Goal: Task Accomplishment & Management: Use online tool/utility

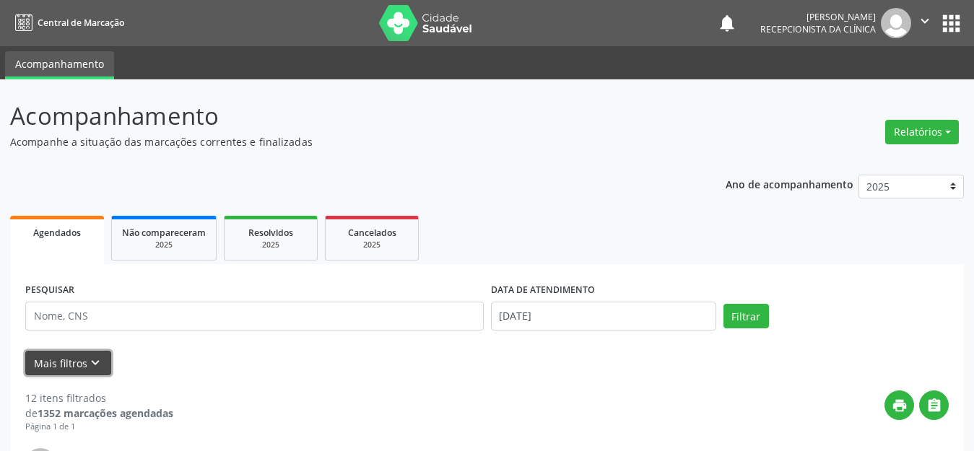
click at [79, 366] on button "Mais filtros keyboard_arrow_down" at bounding box center [68, 363] width 86 height 25
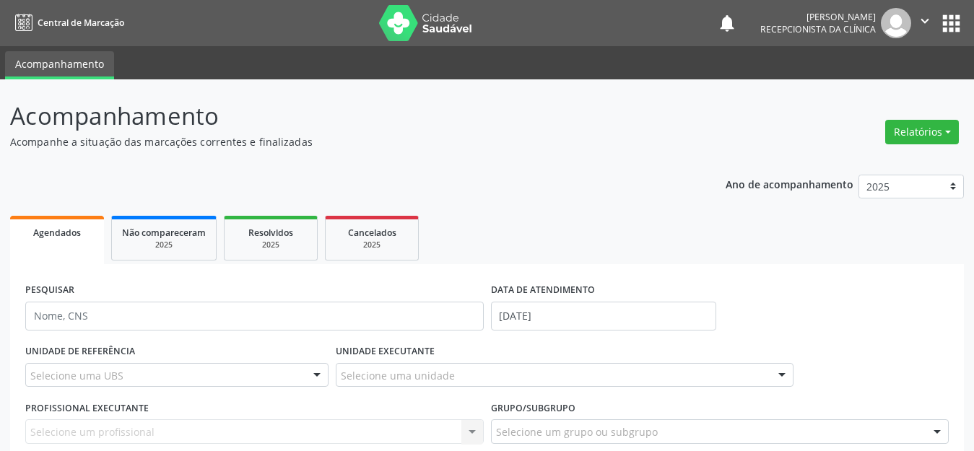
scroll to position [72, 0]
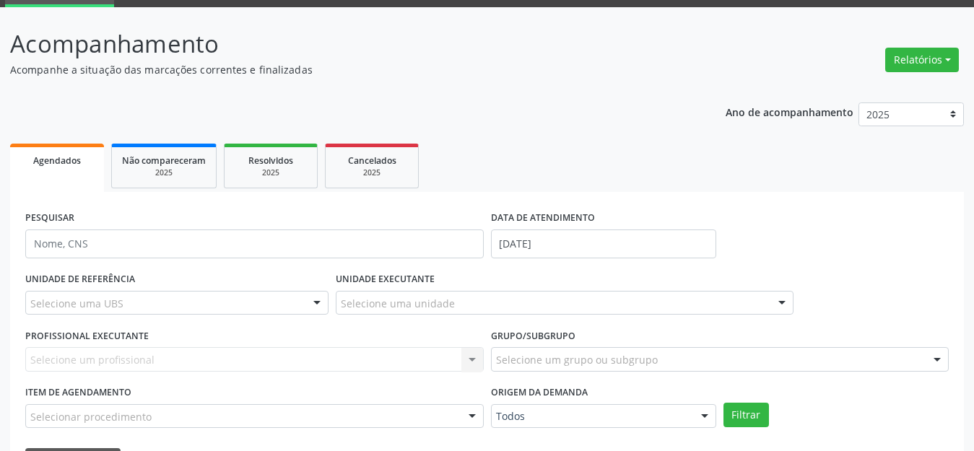
click at [183, 300] on div "Selecione uma UBS" at bounding box center [176, 303] width 303 height 25
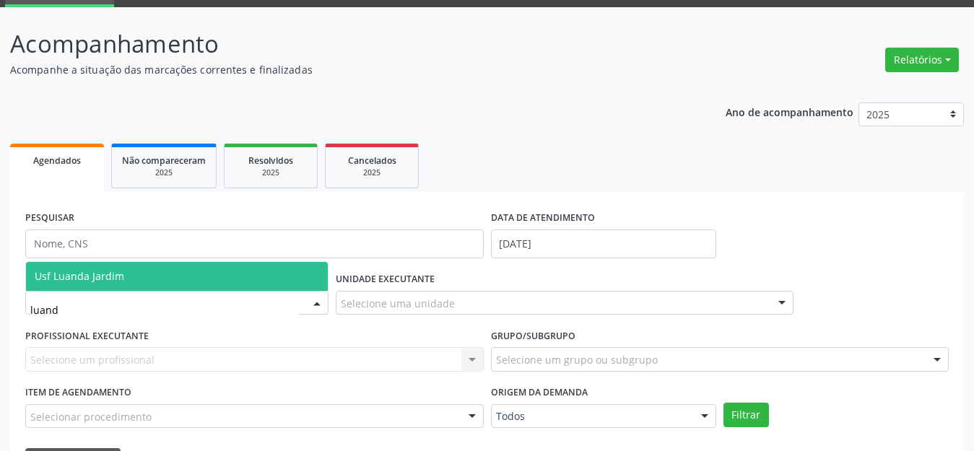
type input "[GEOGRAPHIC_DATA]"
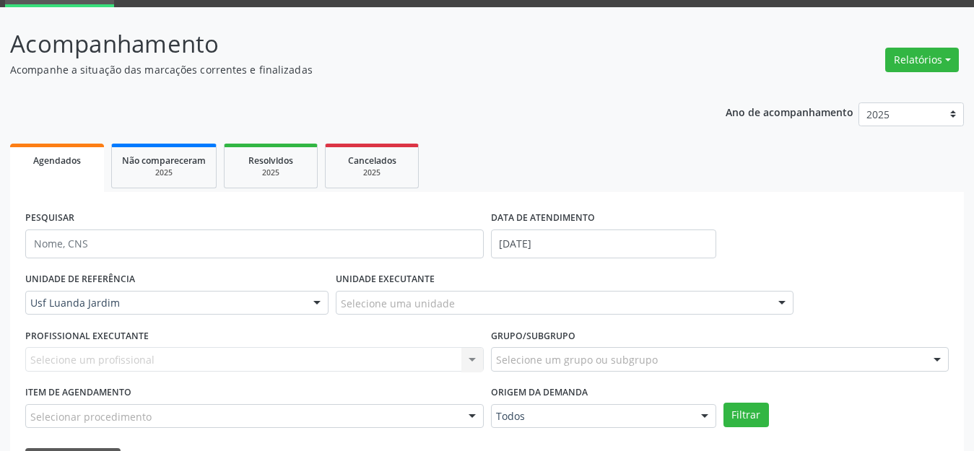
scroll to position [289, 0]
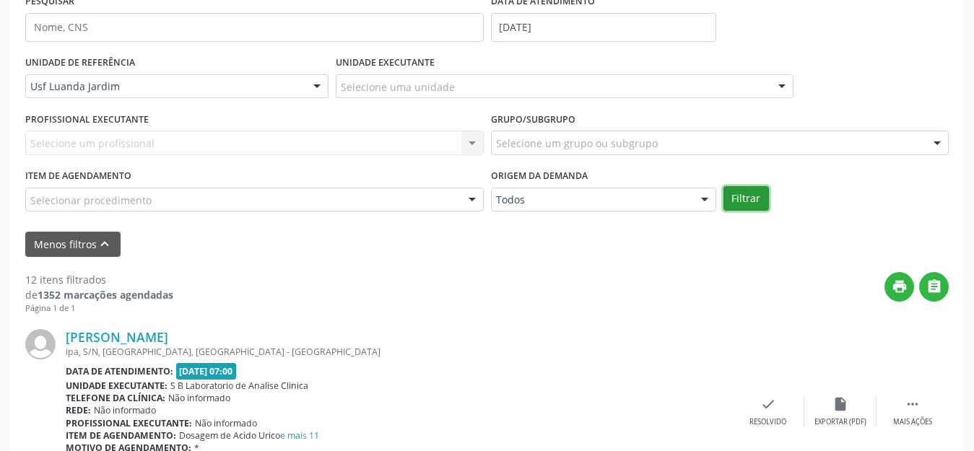
click at [757, 200] on button "Filtrar" at bounding box center [747, 198] width 46 height 25
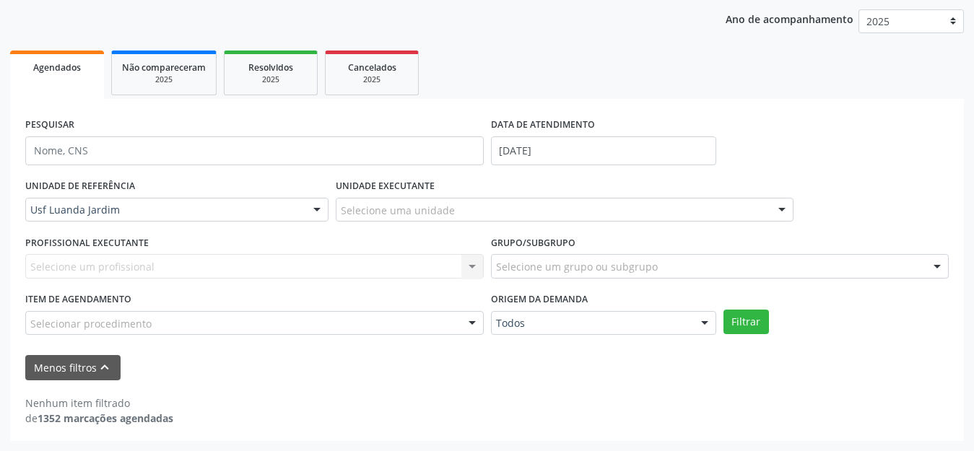
scroll to position [165, 0]
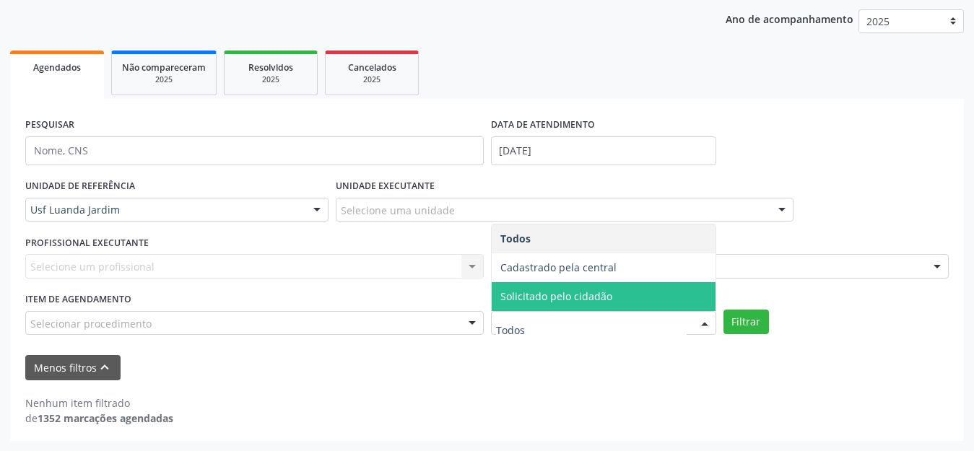
click at [878, 308] on div "UNIDADE DE REFERÊNCIA Usf Luanda Jardim Todas as UBS Usf do Mutirao Usf Cohab U…" at bounding box center [487, 261] width 931 height 170
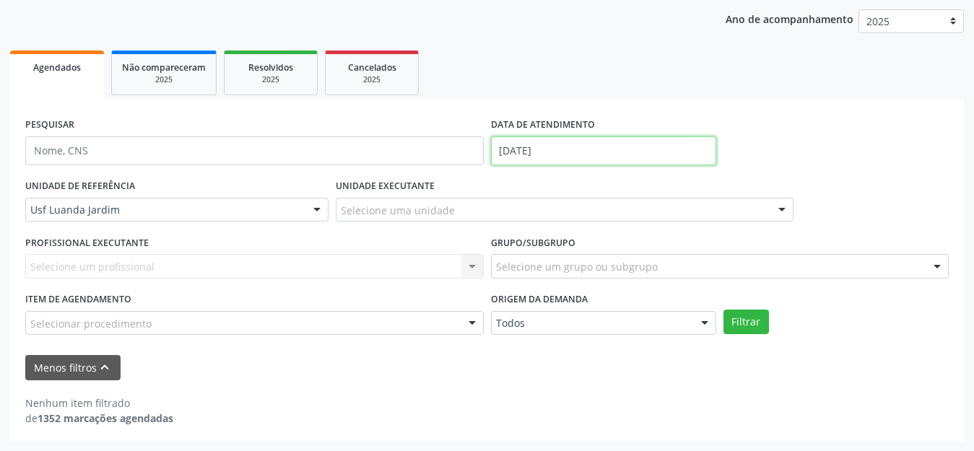
click at [552, 145] on input "[DATE]" at bounding box center [603, 151] width 225 height 29
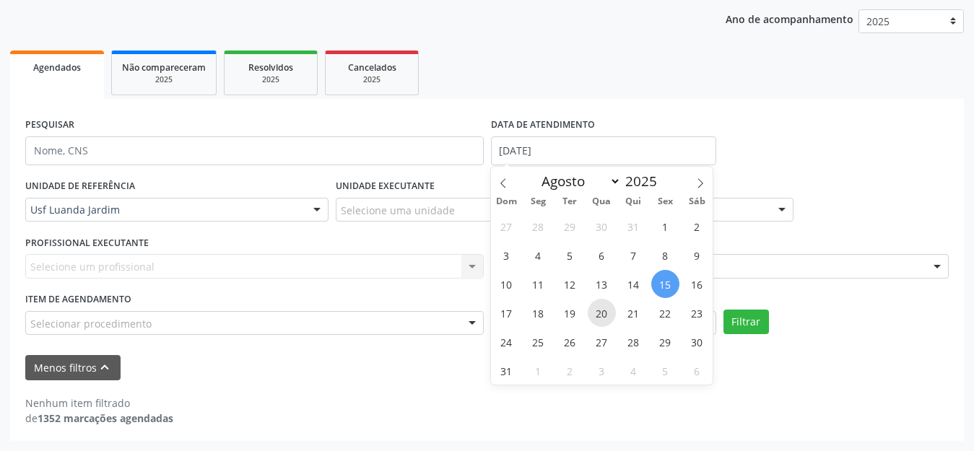
click at [600, 314] on span "20" at bounding box center [602, 313] width 28 height 28
type input "[DATE]"
click at [600, 314] on span "20" at bounding box center [602, 313] width 28 height 28
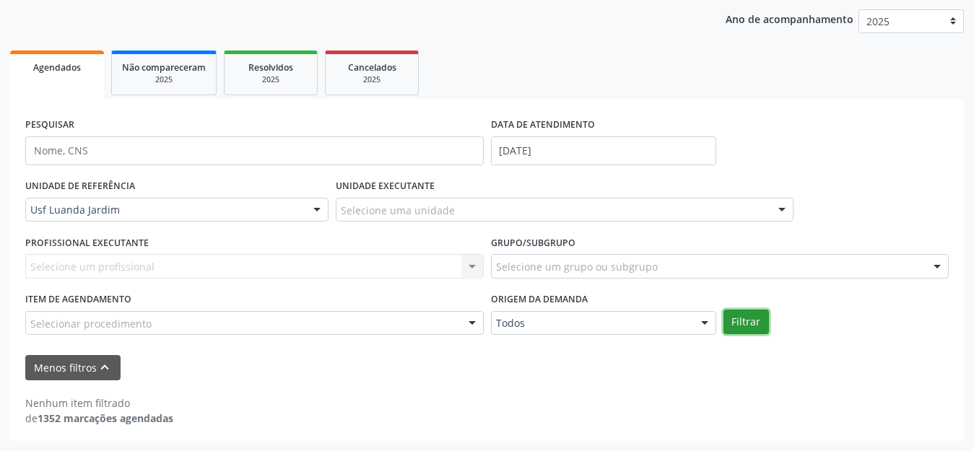
click at [748, 322] on button "Filtrar" at bounding box center [747, 322] width 46 height 25
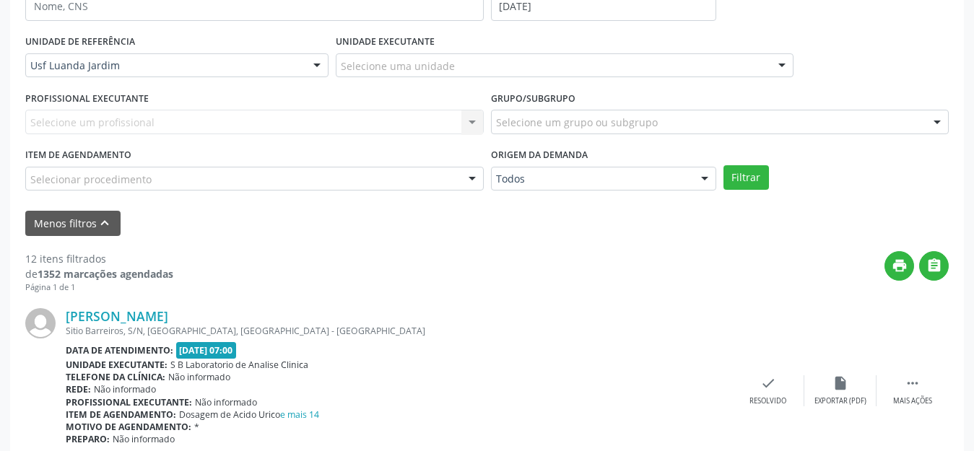
scroll to position [382, 0]
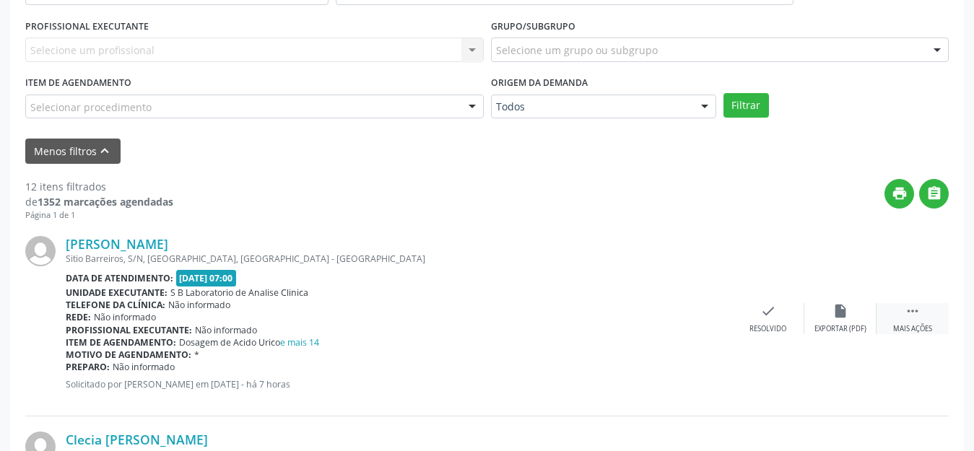
click at [941, 317] on div " Mais ações" at bounding box center [913, 318] width 72 height 31
click at [928, 326] on div "Menos ações" at bounding box center [913, 329] width 46 height 10
click at [939, 335] on div "[PERSON_NAME] [GEOGRAPHIC_DATA], S/N, [GEOGRAPHIC_DATA], [GEOGRAPHIC_DATA] Data…" at bounding box center [487, 319] width 924 height 196
click at [912, 334] on div "[PERSON_NAME] [GEOGRAPHIC_DATA], S/N, [GEOGRAPHIC_DATA], [GEOGRAPHIC_DATA] Data…" at bounding box center [487, 319] width 924 height 196
click at [919, 320] on div " Mais ações" at bounding box center [913, 318] width 72 height 31
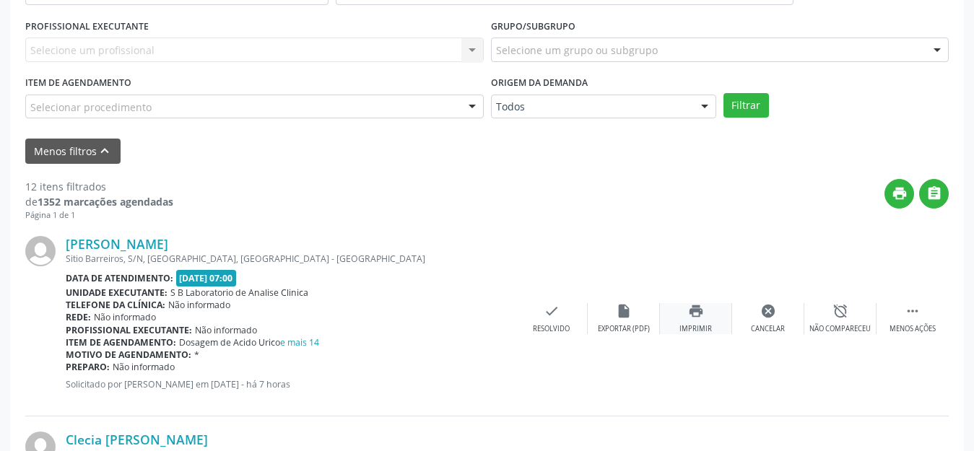
click at [675, 331] on div "print Imprimir" at bounding box center [696, 318] width 72 height 31
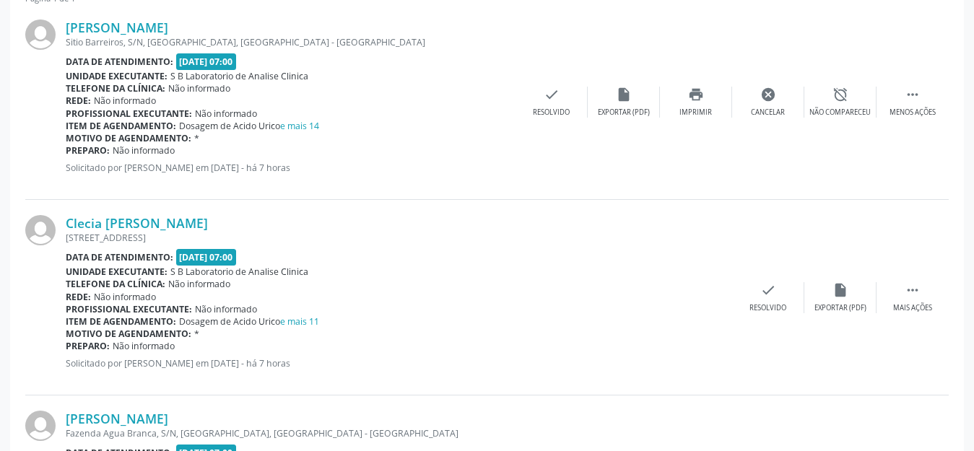
click at [920, 314] on div "Clecia [PERSON_NAME] [STREET_ADDRESS] Data de atendimento: [DATE] 07:00 Unidade…" at bounding box center [487, 298] width 924 height 196
click at [907, 288] on icon "" at bounding box center [913, 290] width 16 height 16
click at [716, 316] on div "Clecia [PERSON_NAME] [STREET_ADDRESS] Data de atendimento: [DATE] 07:00 Unidade…" at bounding box center [487, 298] width 924 height 196
click at [693, 291] on icon "print" at bounding box center [696, 290] width 16 height 16
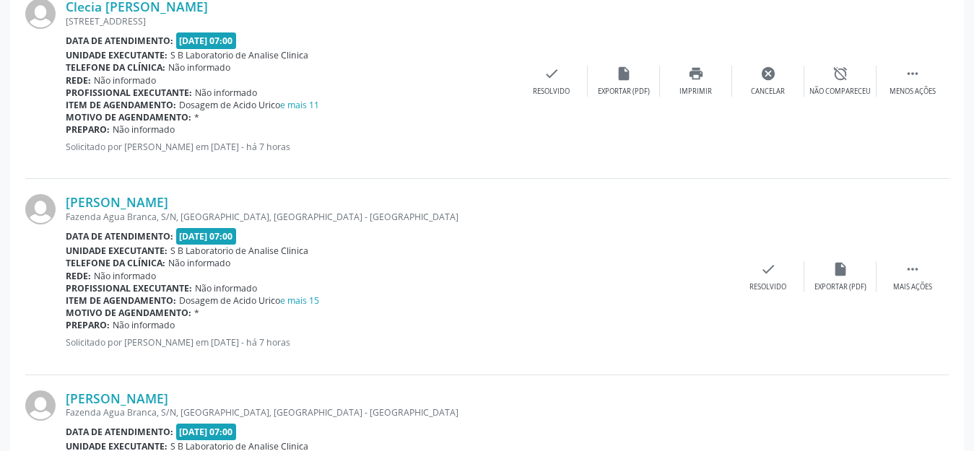
scroll to position [960, 0]
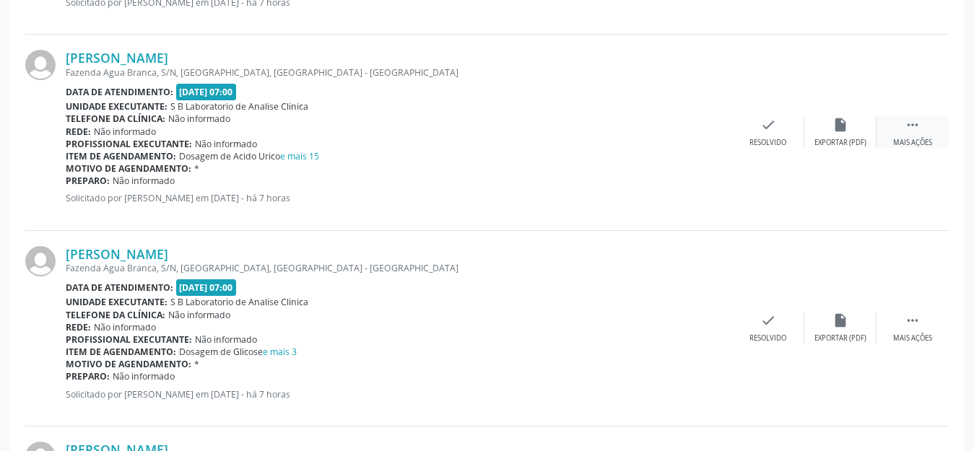
click at [906, 127] on icon "" at bounding box center [913, 125] width 16 height 16
click at [699, 134] on div "print Imprimir" at bounding box center [696, 132] width 72 height 31
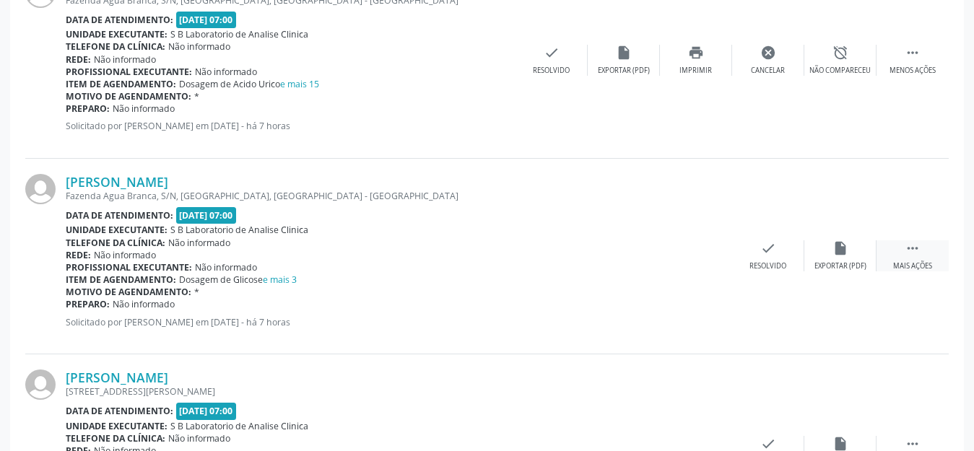
click at [898, 259] on div " Mais ações" at bounding box center [913, 256] width 72 height 31
click at [706, 262] on div "Imprimir" at bounding box center [696, 267] width 33 height 10
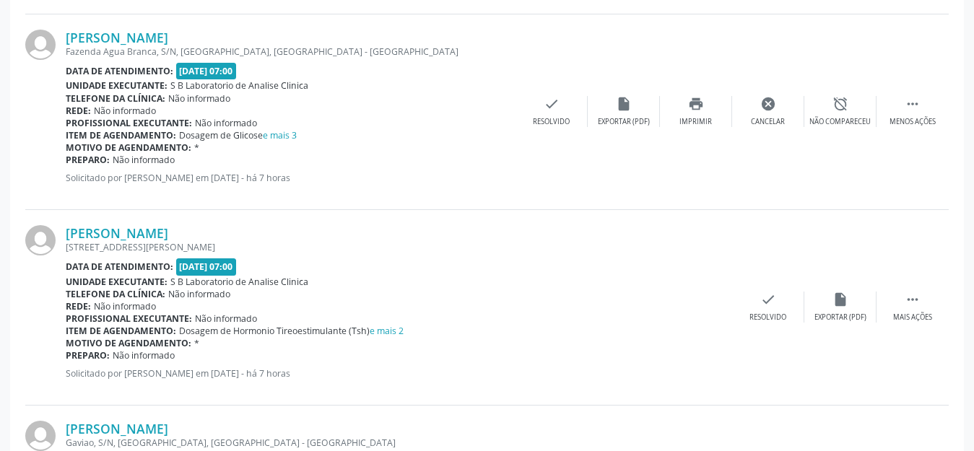
scroll to position [1249, 0]
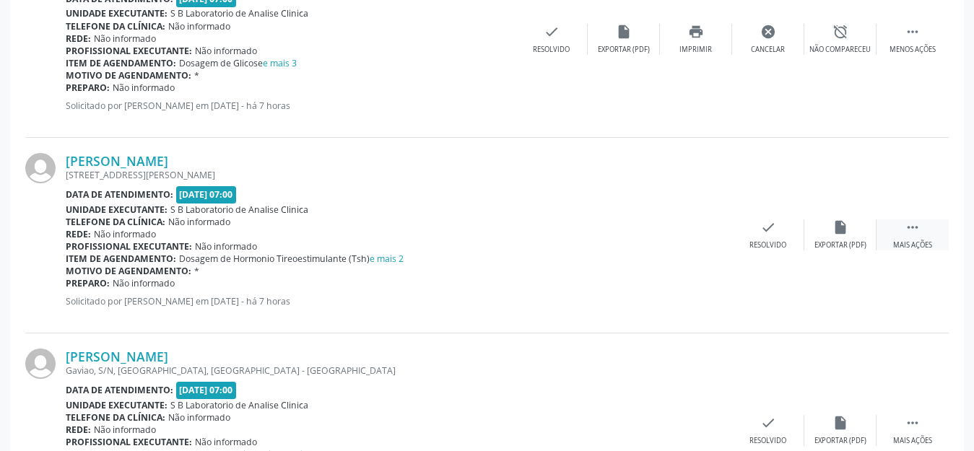
click at [928, 228] on div " Mais ações" at bounding box center [913, 235] width 72 height 31
click at [701, 241] on div "Imprimir" at bounding box center [696, 246] width 33 height 10
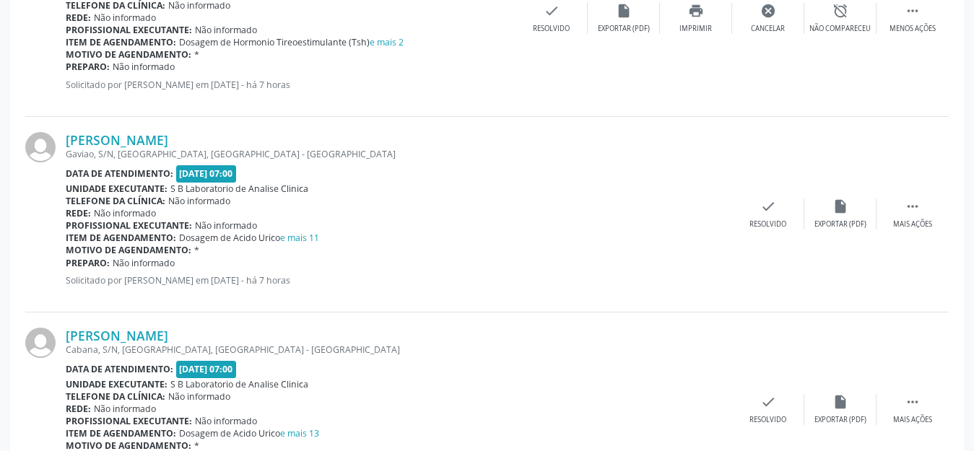
click at [917, 230] on div "[PERSON_NAME] [GEOGRAPHIC_DATA], S/N, [GEOGRAPHIC_DATA], [GEOGRAPHIC_DATA] - PE…" at bounding box center [487, 215] width 924 height 196
click at [904, 207] on div " Mais ações" at bounding box center [913, 214] width 72 height 31
click at [701, 215] on div "print Imprimir" at bounding box center [696, 214] width 72 height 31
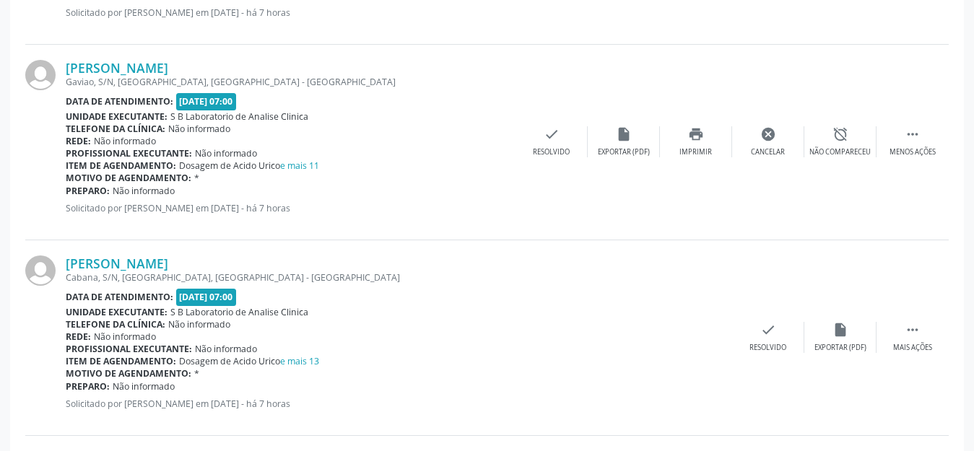
scroll to position [1610, 0]
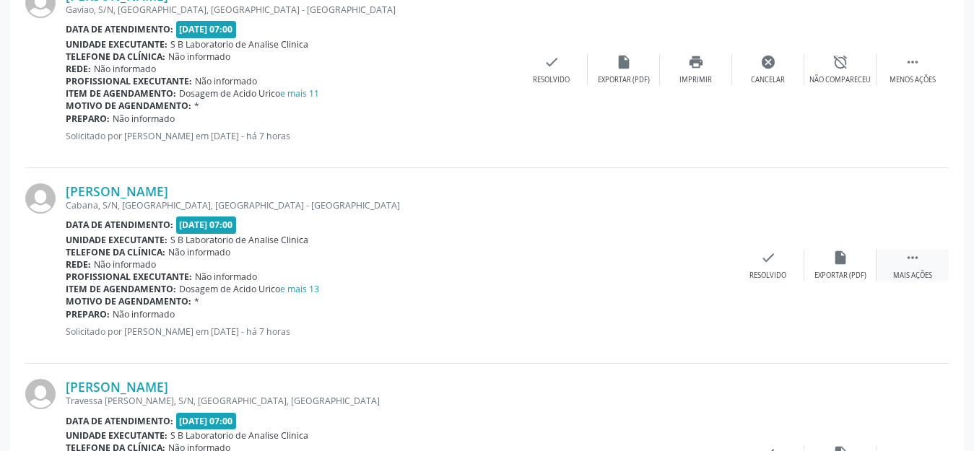
click at [914, 275] on div "Mais ações" at bounding box center [913, 276] width 39 height 10
click at [695, 260] on icon "print" at bounding box center [696, 258] width 16 height 16
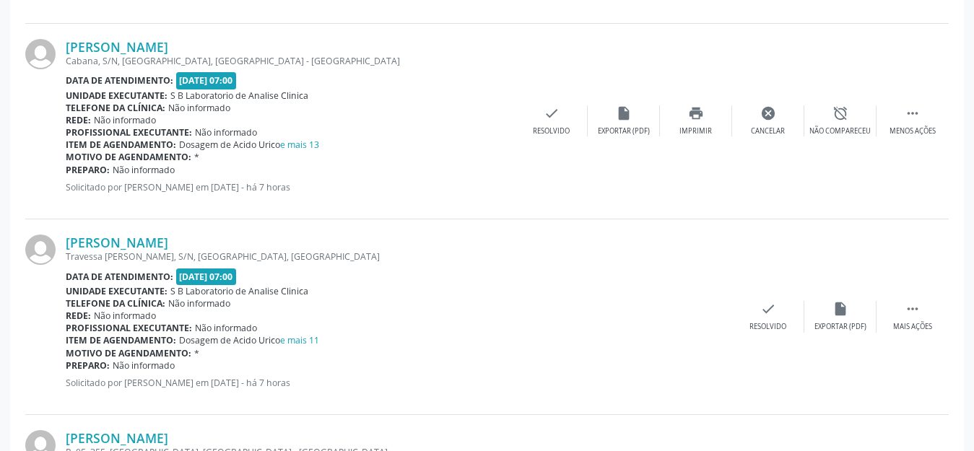
scroll to position [1827, 0]
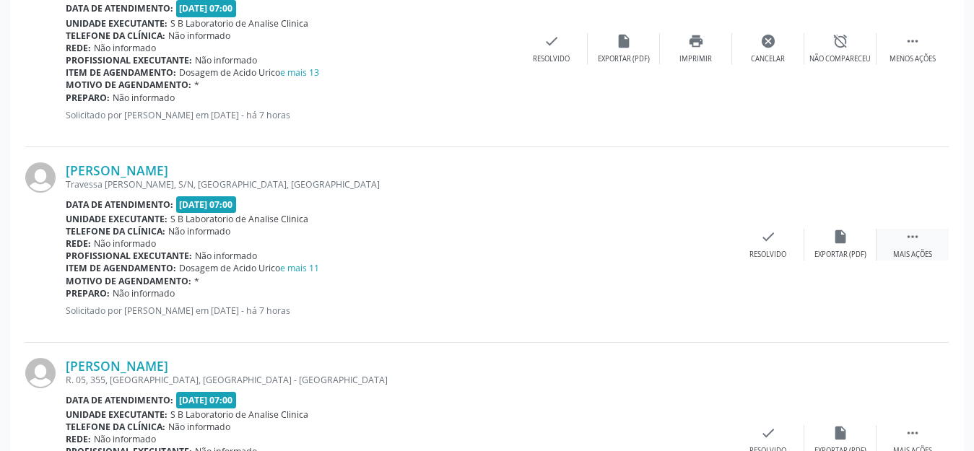
click at [921, 241] on div " Mais ações" at bounding box center [913, 244] width 72 height 31
click at [693, 243] on icon "print" at bounding box center [696, 237] width 16 height 16
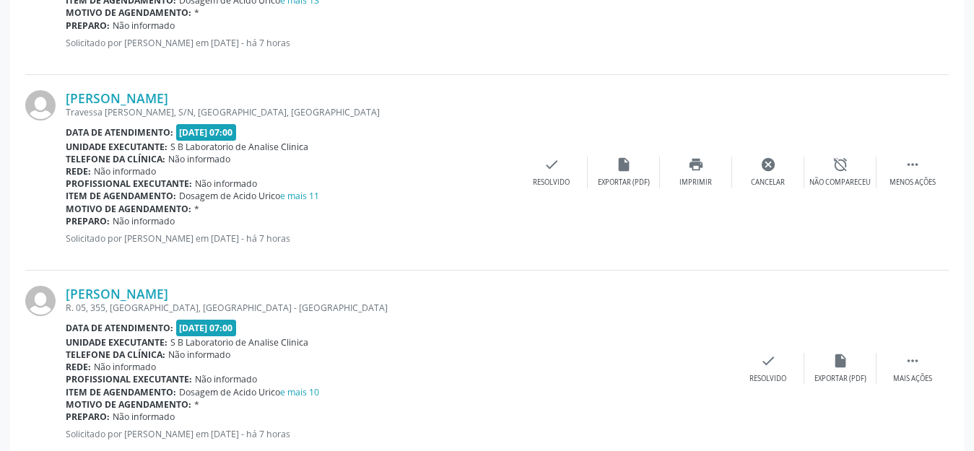
scroll to position [1971, 0]
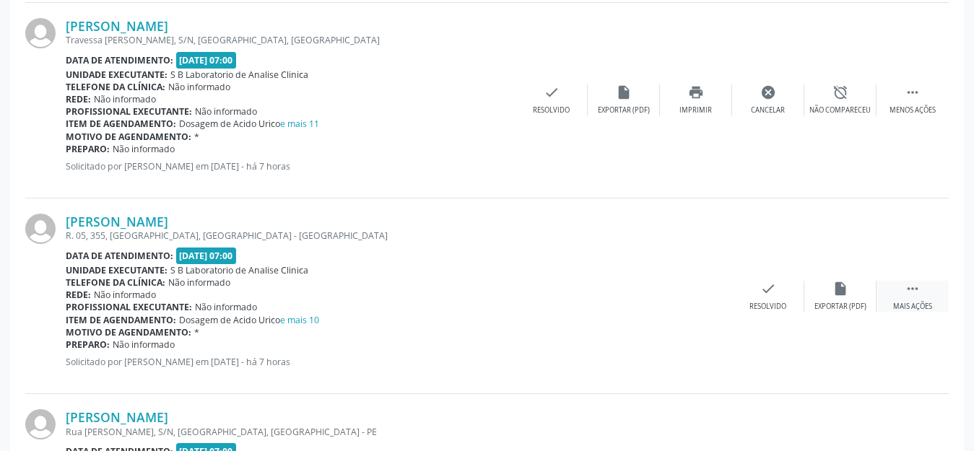
click at [907, 299] on div " Mais ações" at bounding box center [913, 296] width 72 height 31
click at [696, 295] on icon "print" at bounding box center [696, 289] width 16 height 16
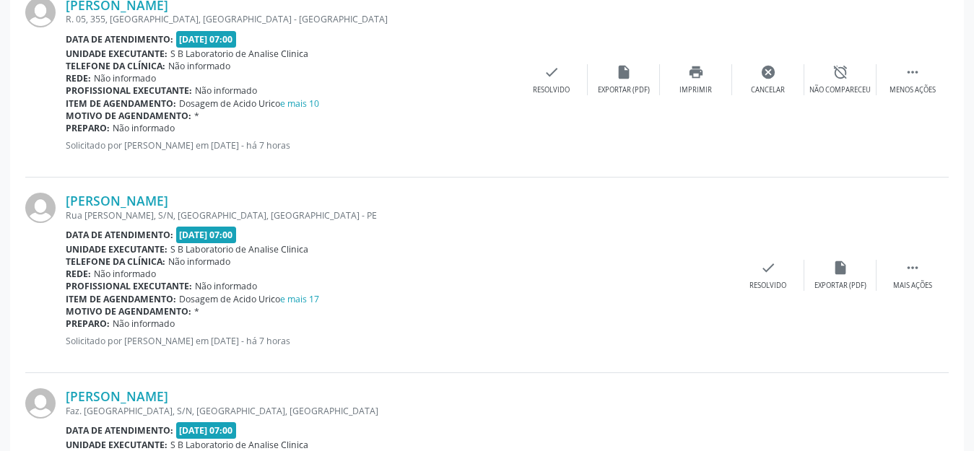
scroll to position [2260, 0]
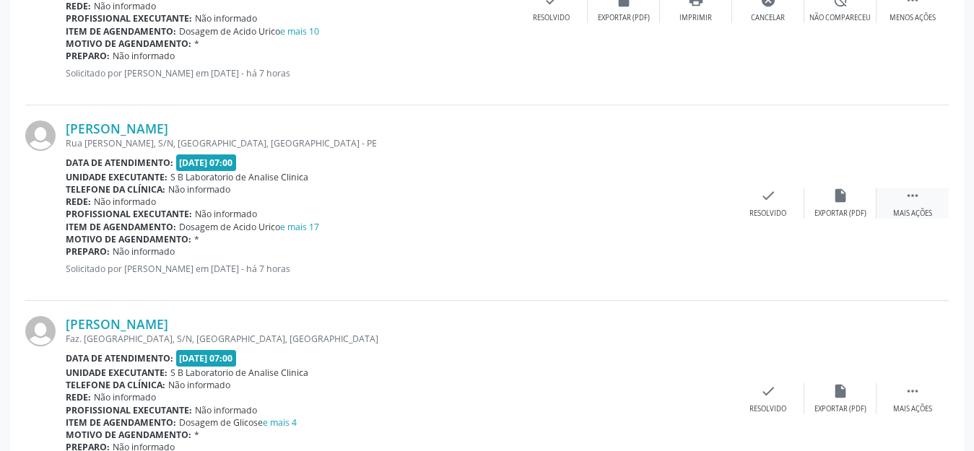
click at [916, 192] on icon "" at bounding box center [913, 196] width 16 height 16
click at [717, 211] on div "print Imprimir" at bounding box center [696, 203] width 72 height 31
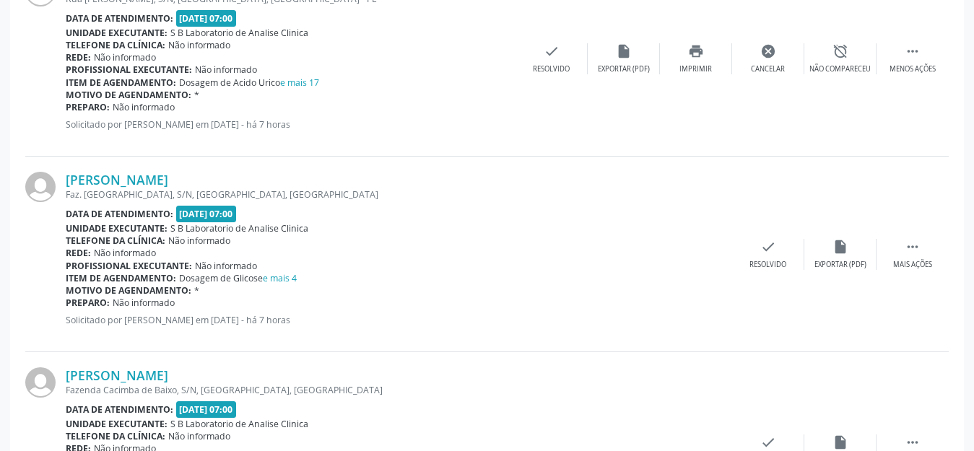
scroll to position [2477, 0]
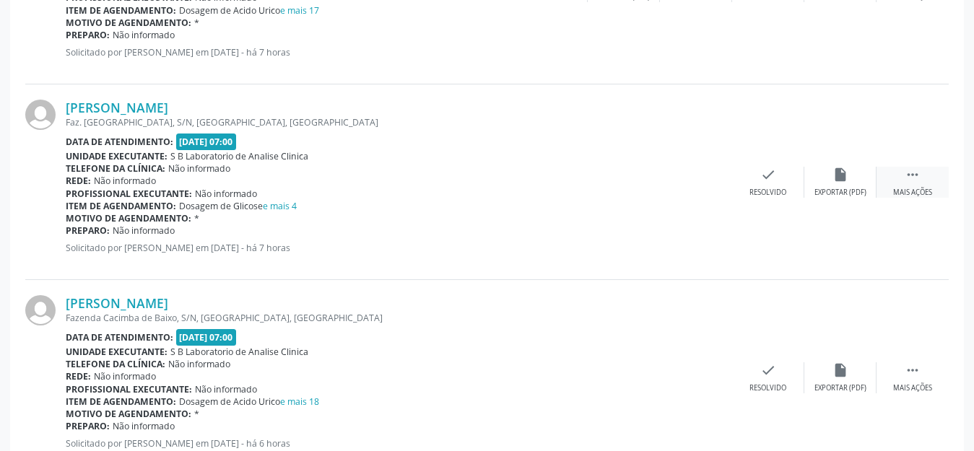
click at [923, 189] on div "Mais ações" at bounding box center [913, 193] width 39 height 10
click at [696, 176] on icon "print" at bounding box center [696, 175] width 16 height 16
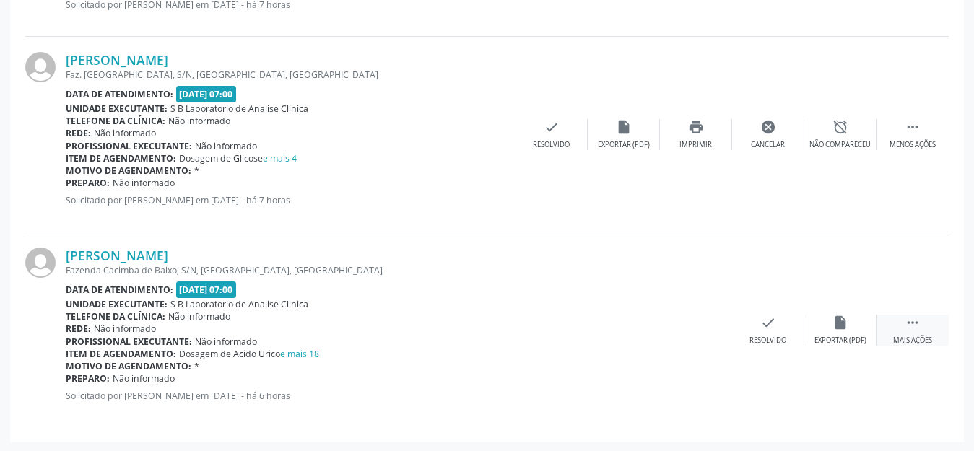
click at [896, 327] on div " Mais ações" at bounding box center [913, 330] width 72 height 31
click at [693, 340] on div "Imprimir" at bounding box center [696, 341] width 33 height 10
